Goal: Task Accomplishment & Management: Manage account settings

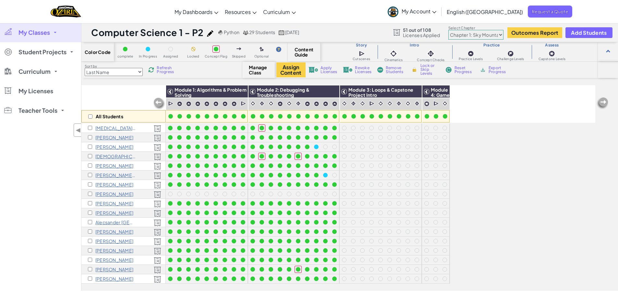
click at [369, 12] on div "Toggle navigation My Dashboards Ozaria Teacher Dashboard CodeCombat Teacher Das…" at bounding box center [308, 11] width 621 height 23
click at [370, 10] on div "Toggle navigation My Dashboards Ozaria Teacher Dashboard CodeCombat Teacher Das…" at bounding box center [308, 11] width 621 height 23
click at [221, 28] on link "Ozaria Teacher Dashboard" at bounding box center [220, 27] width 97 height 10
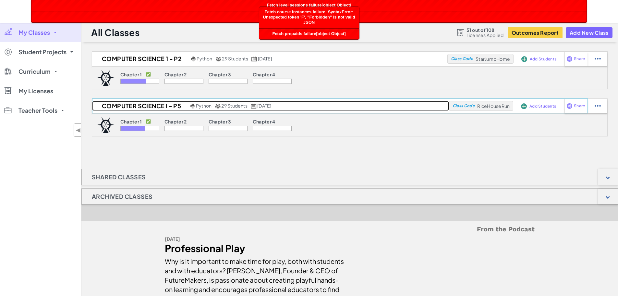
click at [173, 104] on h2 "Computer Science I - P5" at bounding box center [140, 106] width 97 height 10
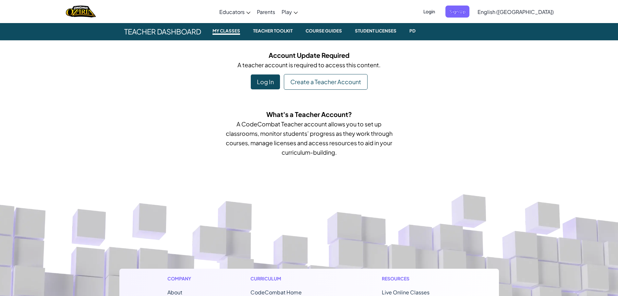
click at [439, 11] on span "Login" at bounding box center [429, 12] width 19 height 12
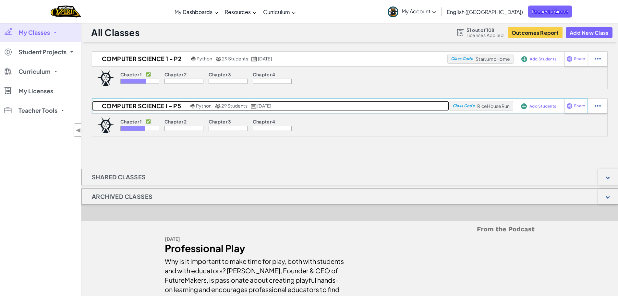
click at [182, 104] on h2 "Computer Science I - P5" at bounding box center [140, 106] width 97 height 10
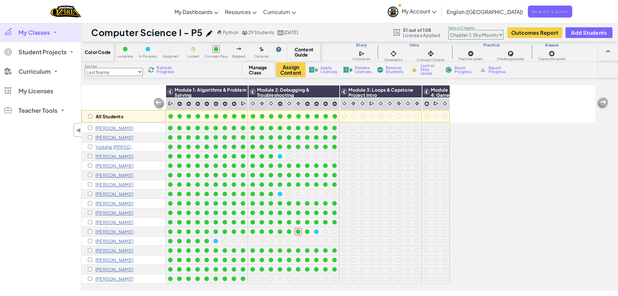
click at [514, 207] on div "All Students Module 1: Algorithms & Problem Solving Module 2: Debugging & Troub…" at bounding box center [338, 151] width 514 height 263
click at [478, 117] on div "All Students Module 1: Algorithms & Problem Solving Module 2: Debugging & Troub…" at bounding box center [338, 104] width 514 height 38
click at [90, 116] on input "checkbox" at bounding box center [90, 116] width 4 height 4
checkbox input "true"
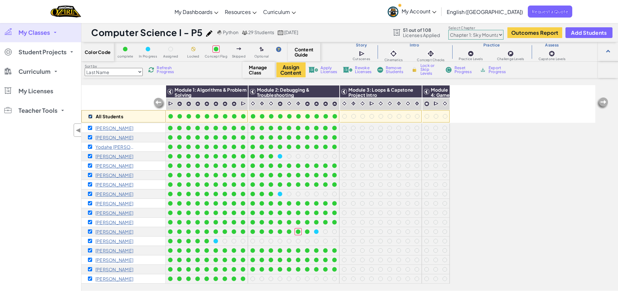
checkbox input "true"
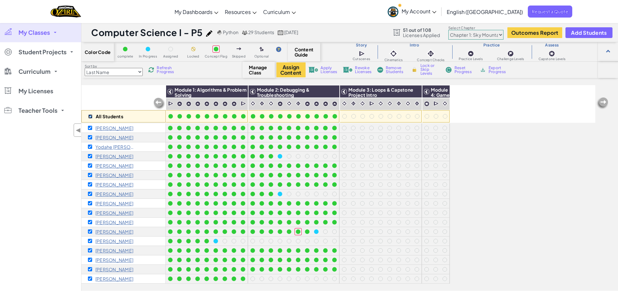
checkbox input "true"
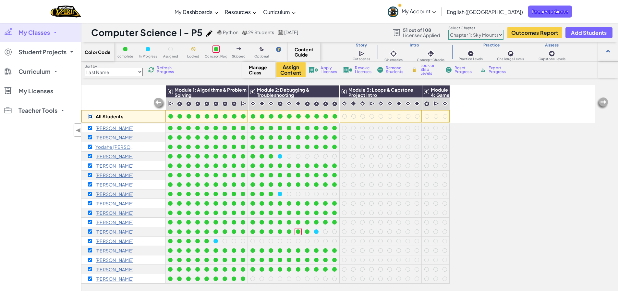
checkbox input "true"
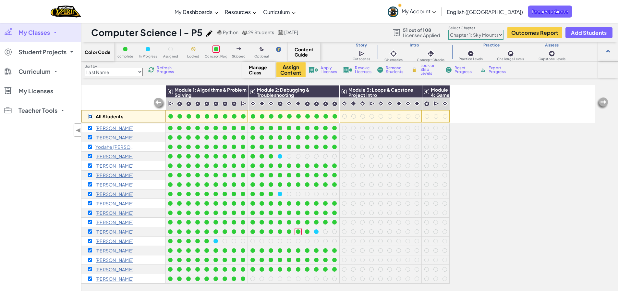
checkbox input "true"
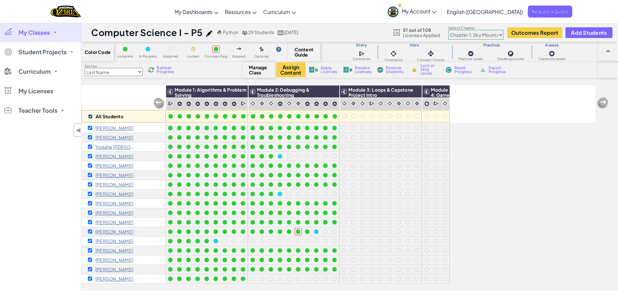
checkbox input "true"
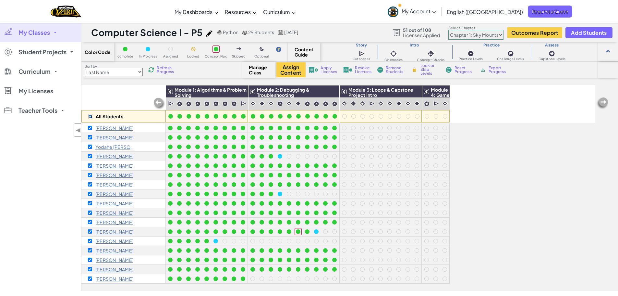
checkbox input "true"
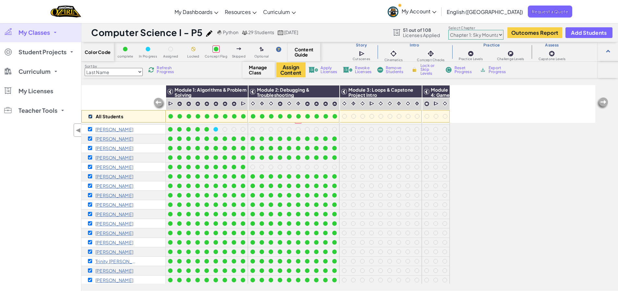
scroll to position [118, 0]
click at [328, 70] on span "Apply Licenses" at bounding box center [329, 70] width 17 height 8
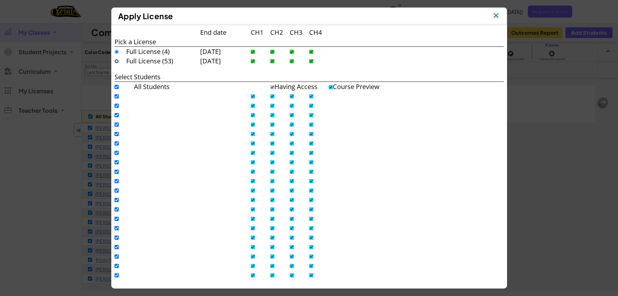
click at [115, 62] on input "radio" at bounding box center [117, 61] width 4 height 4
radio input "true"
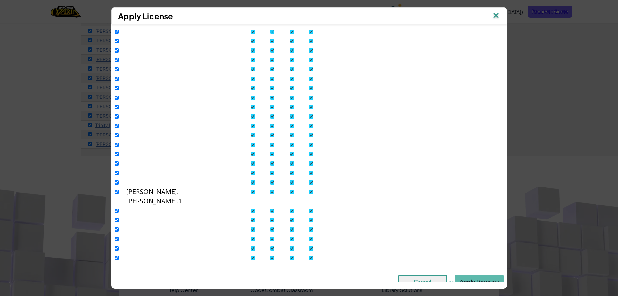
scroll to position [227, 0]
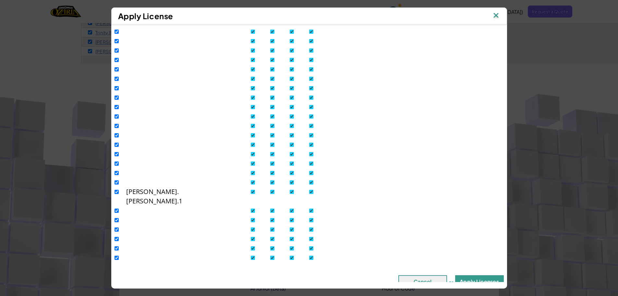
click at [473, 275] on button "Apply Licenses" at bounding box center [479, 281] width 49 height 13
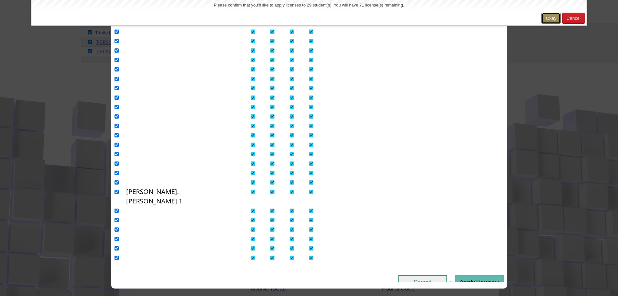
click at [553, 17] on button "Okay" at bounding box center [551, 18] width 19 height 11
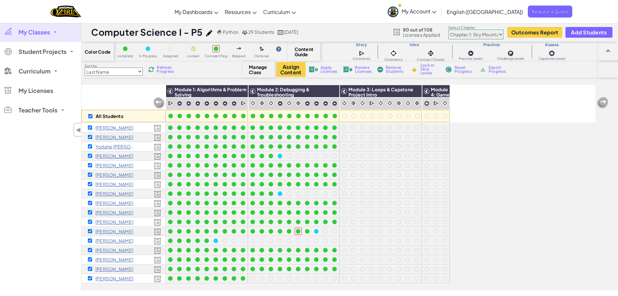
scroll to position [0, 0]
drag, startPoint x: 403, startPoint y: 28, endPoint x: 434, endPoint y: 29, distance: 30.8
click at [434, 29] on span "80 out of 108" at bounding box center [421, 29] width 37 height 5
click at [438, 31] on span "80 out of 108" at bounding box center [421, 29] width 37 height 5
click at [360, 29] on div "Computer Science I - P5 Python 29 Students Aug 12, 2025 80 out of 108 Licenses …" at bounding box center [349, 32] width 537 height 19
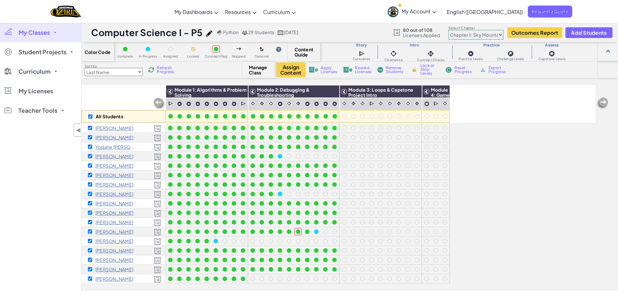
click at [535, 217] on div "All Students Module 1: Algorithms & Problem Solving Module 2: Debugging & Troub…" at bounding box center [338, 151] width 514 height 263
click at [471, 166] on div "All Students Module 1: Algorithms & Problem Solving Module 2: Debugging & Troub…" at bounding box center [338, 151] width 514 height 263
click at [161, 70] on span "Refresh Progress" at bounding box center [167, 70] width 20 height 8
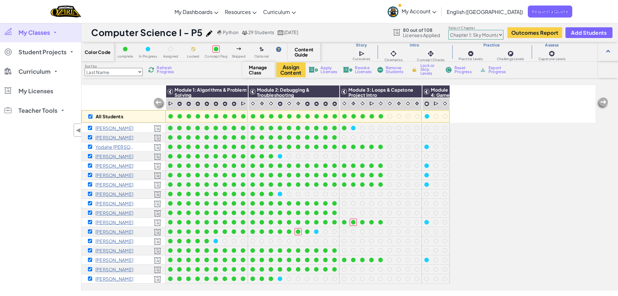
click at [161, 70] on span "Refresh Progress" at bounding box center [167, 70] width 20 height 8
click at [480, 110] on div "All Students Module 1: Algorithms & Problem Solving Module 2: Debugging & Troub…" at bounding box center [338, 104] width 514 height 38
click at [511, 187] on div "All Students Module 1: Algorithms & Problem Solving Module 2: Debugging & Troub…" at bounding box center [338, 151] width 514 height 263
